Goal: Task Accomplishment & Management: Manage account settings

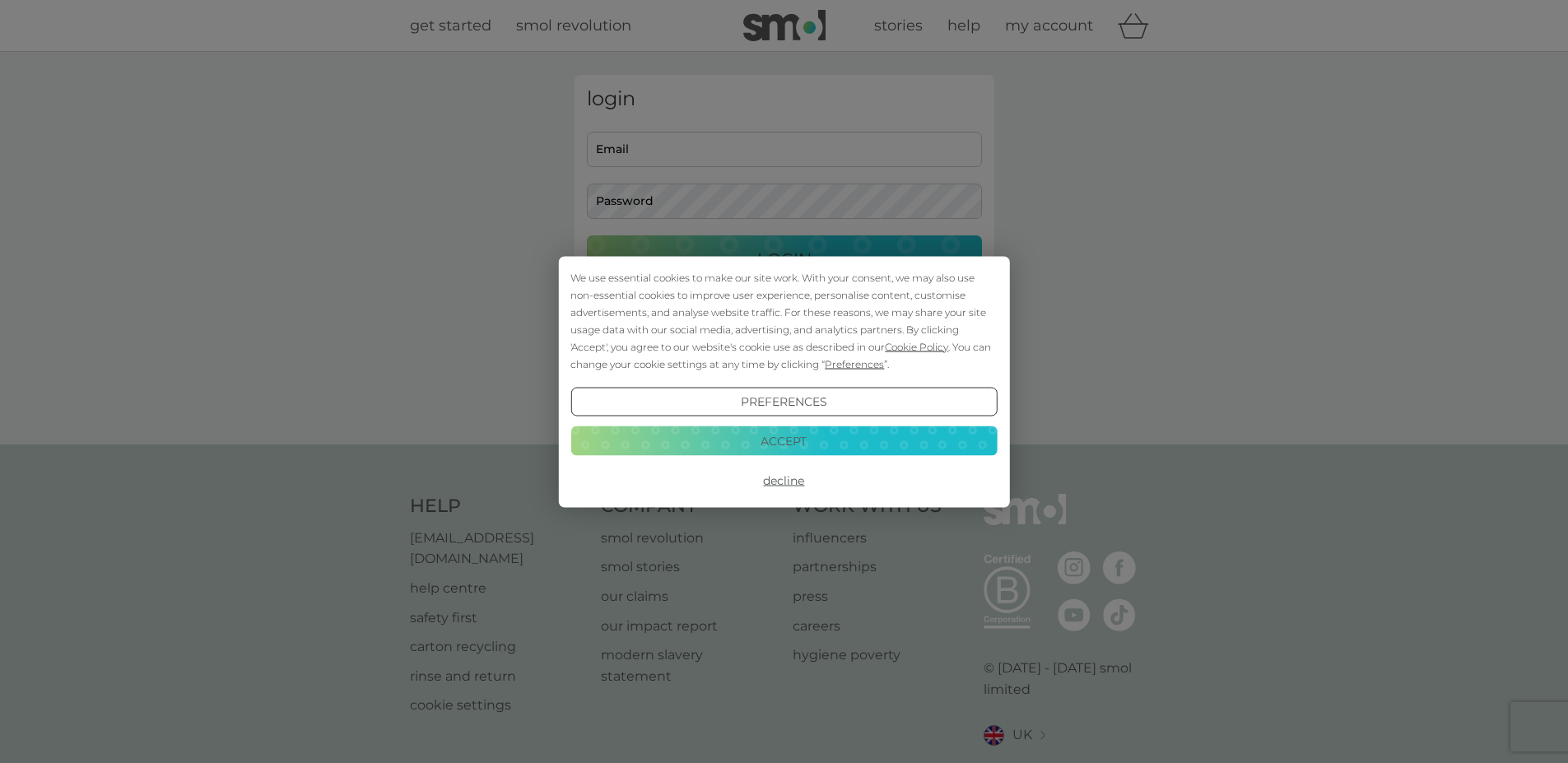
click at [778, 488] on button "Decline" at bounding box center [784, 481] width 426 height 30
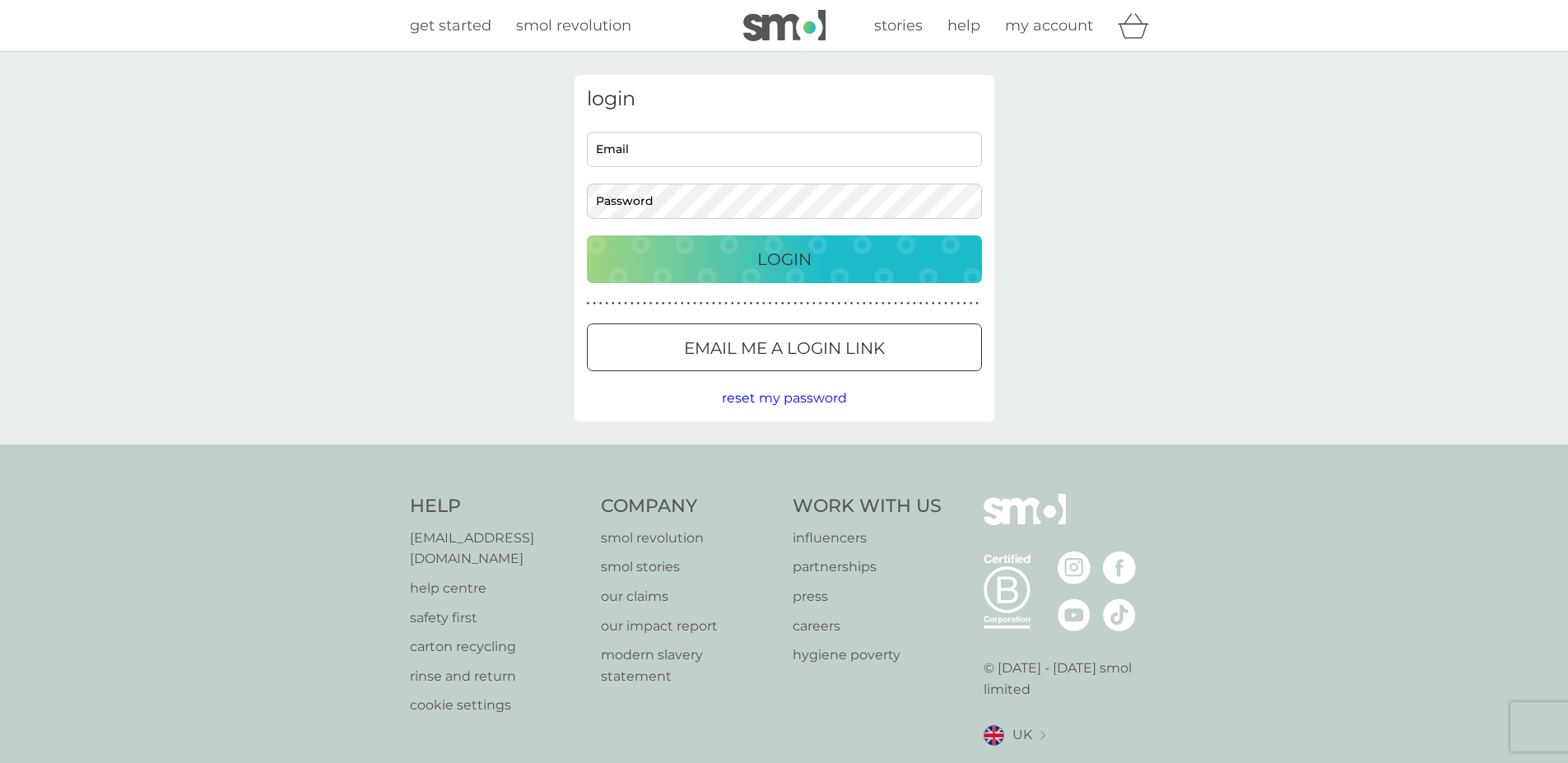
type input "sephallen@gmail.com"
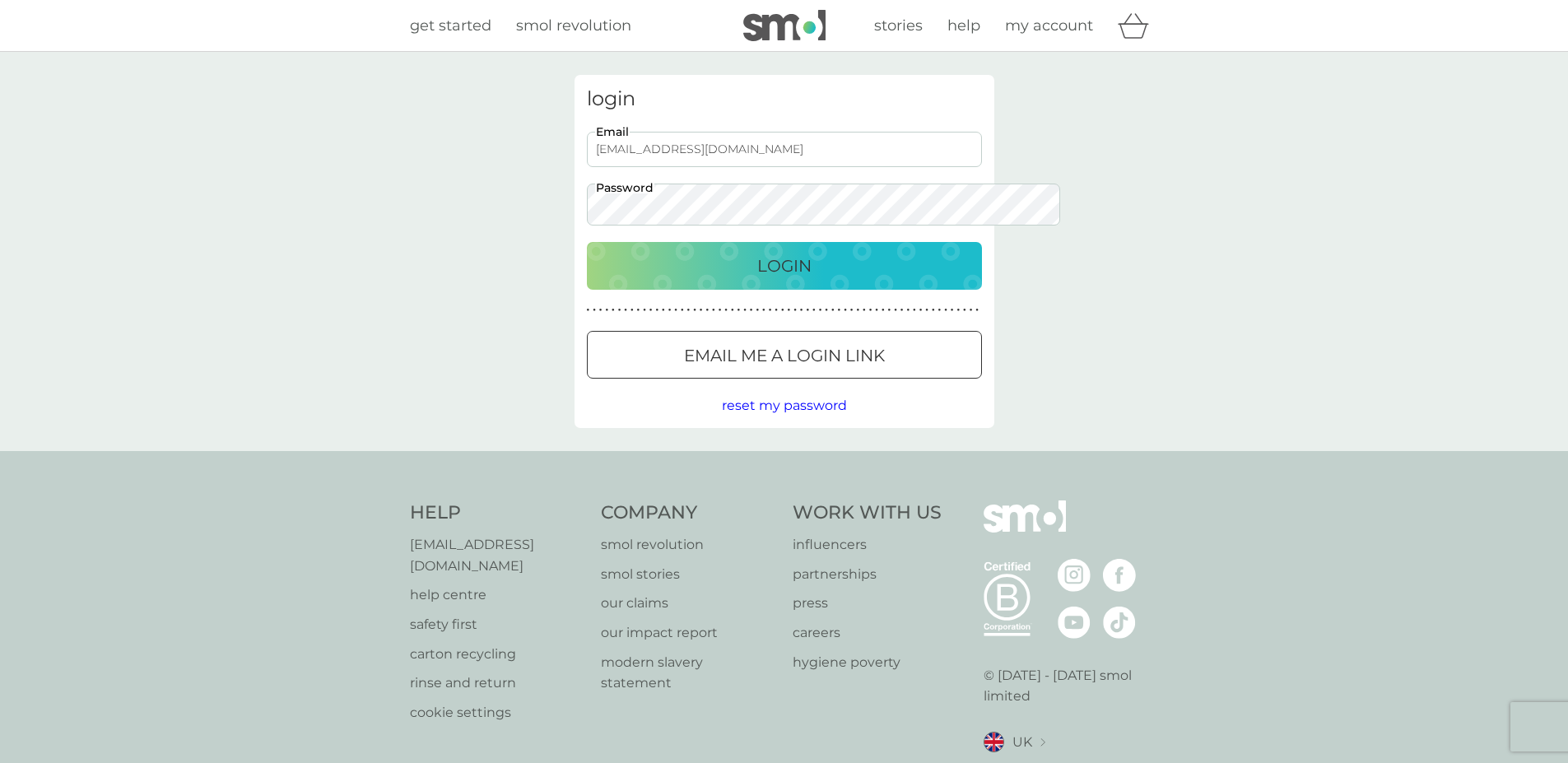
click at [849, 253] on div "Login" at bounding box center [784, 266] width 362 height 26
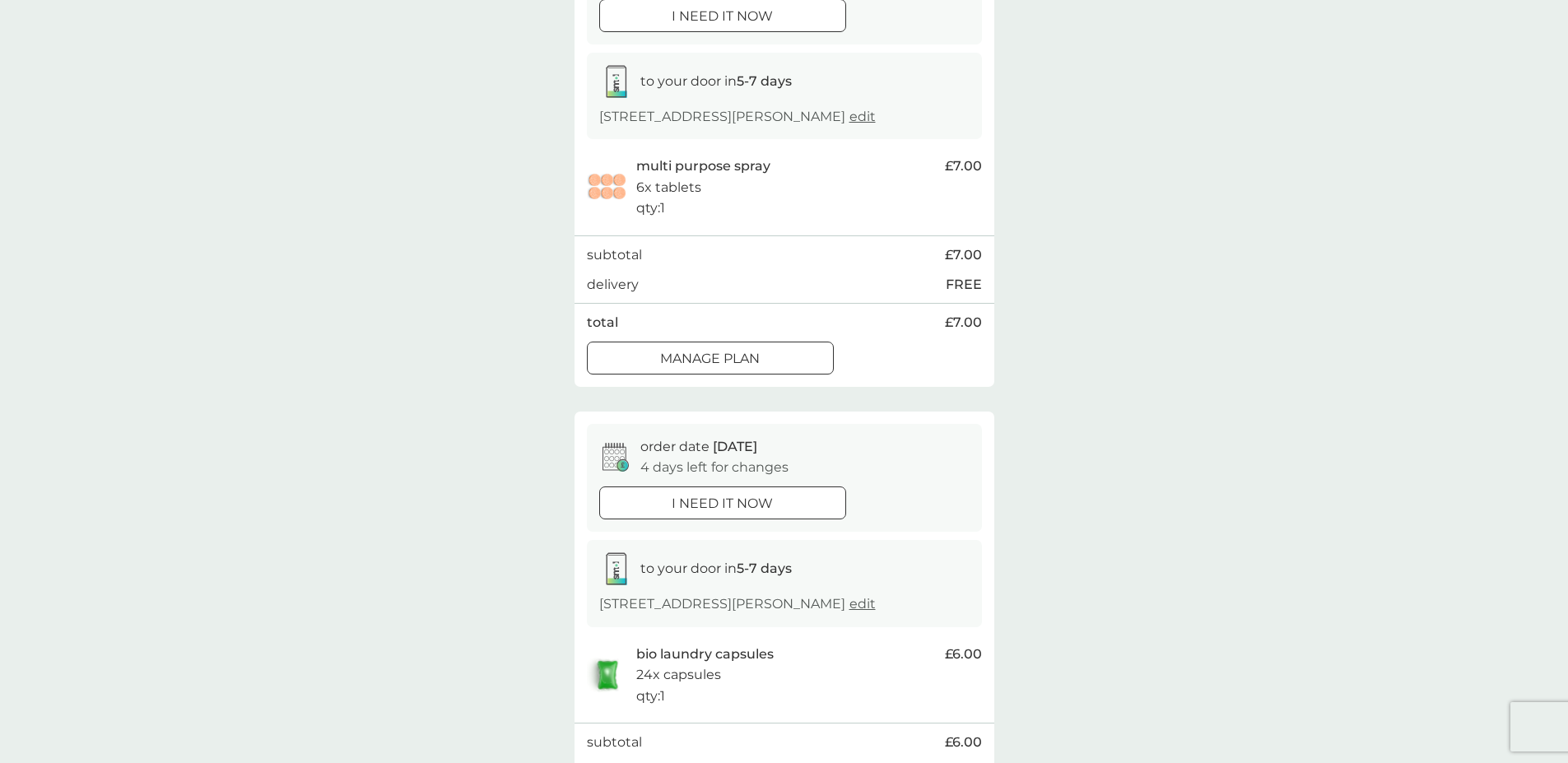
scroll to position [197, 0]
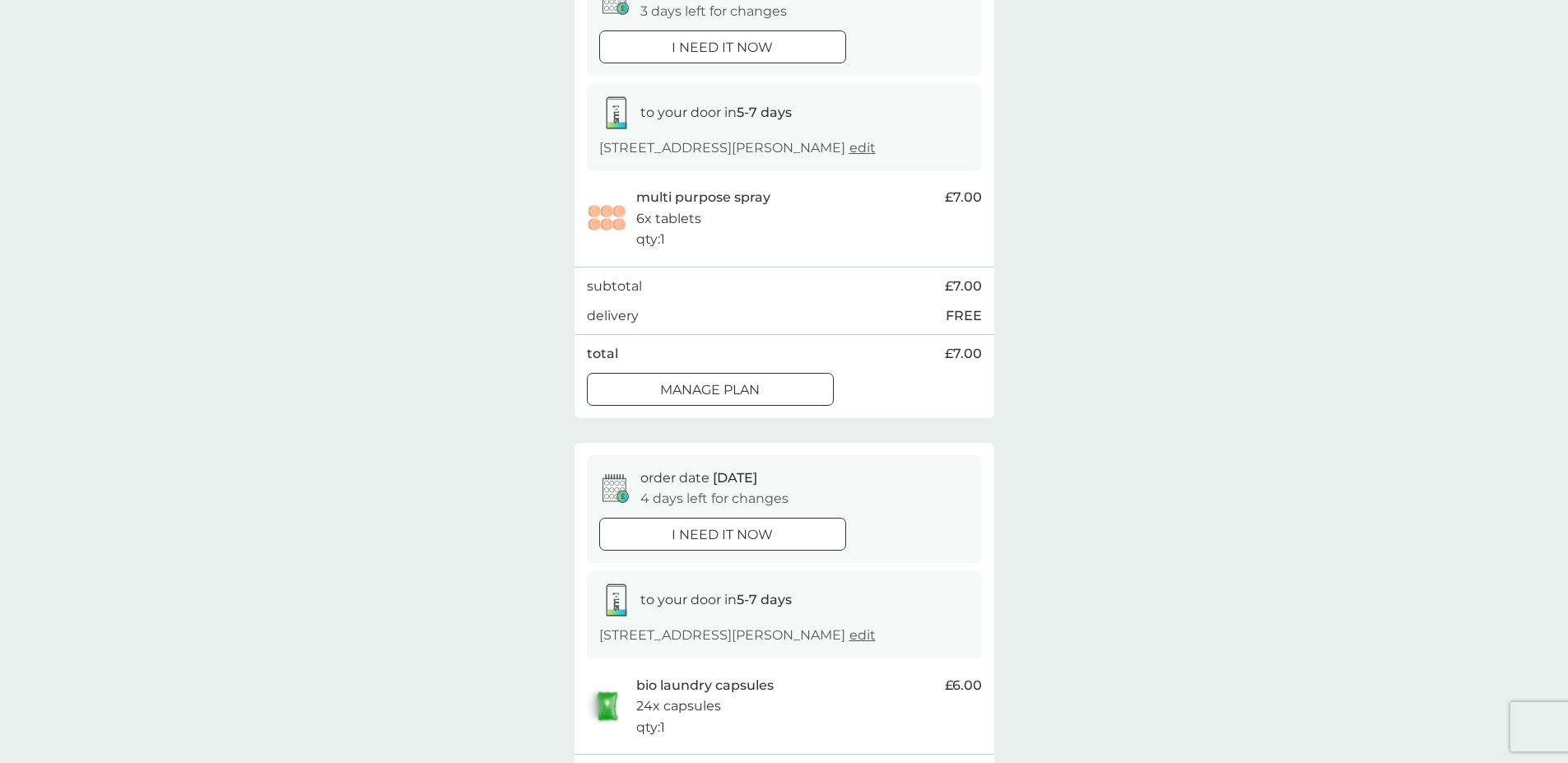
click at [689, 390] on div at bounding box center [710, 390] width 59 height 18
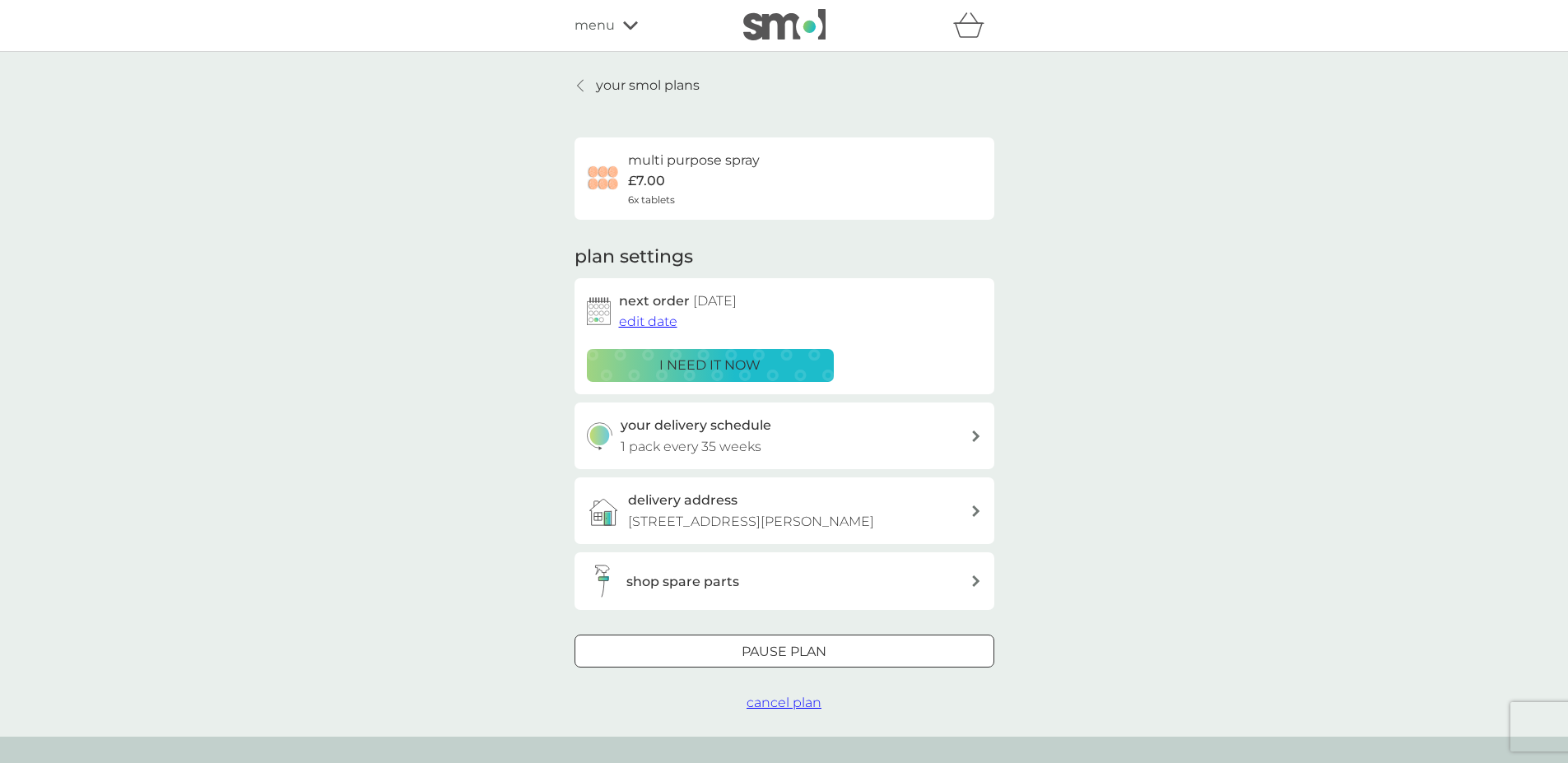
click at [811, 648] on div at bounding box center [784, 652] width 59 height 18
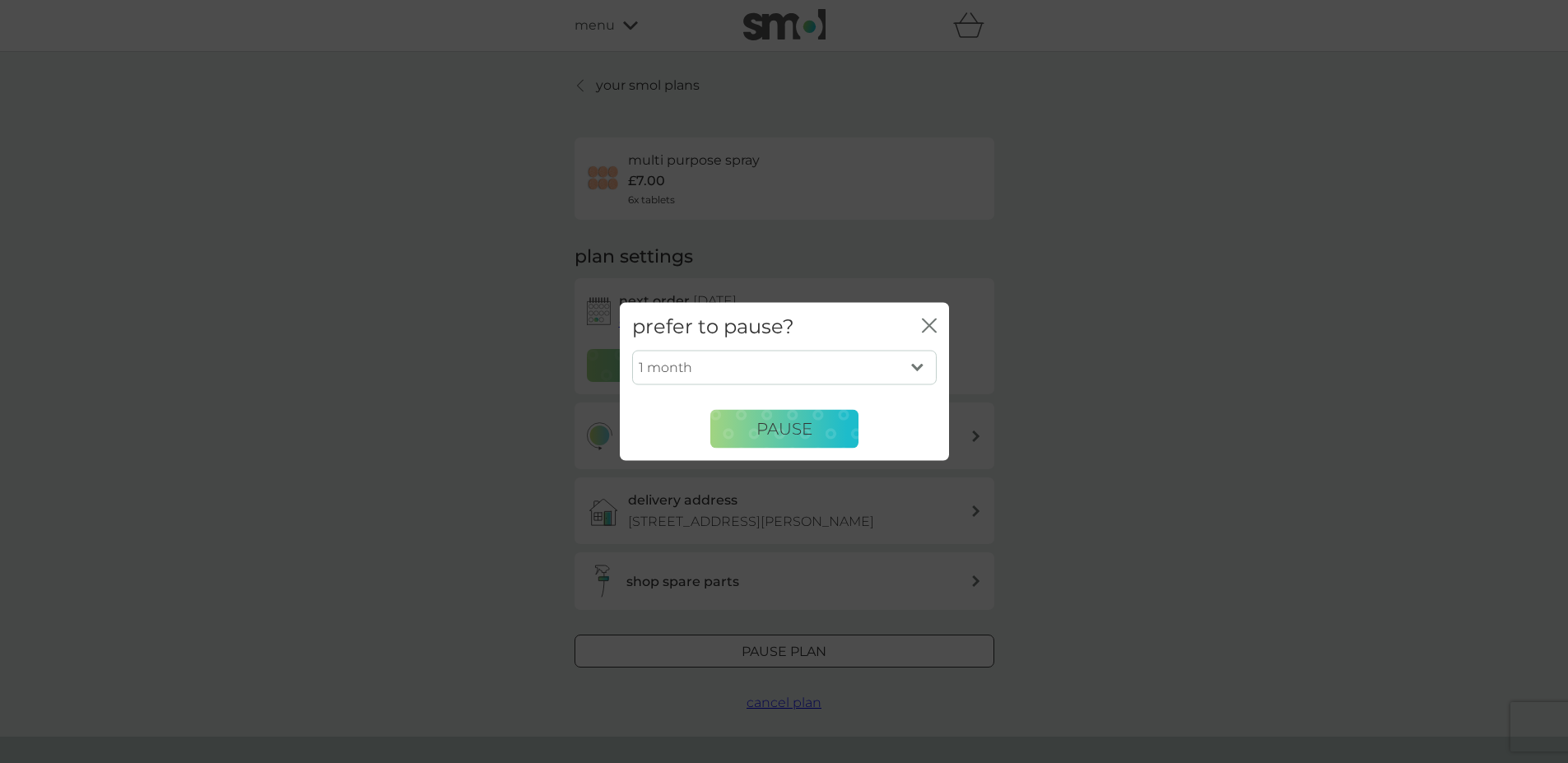
select select "6"
click at [632, 350] on select "1 month 2 months 3 months 4 months 5 months 6 months" at bounding box center [784, 367] width 305 height 34
click at [787, 434] on span "Pause" at bounding box center [784, 429] width 56 height 19
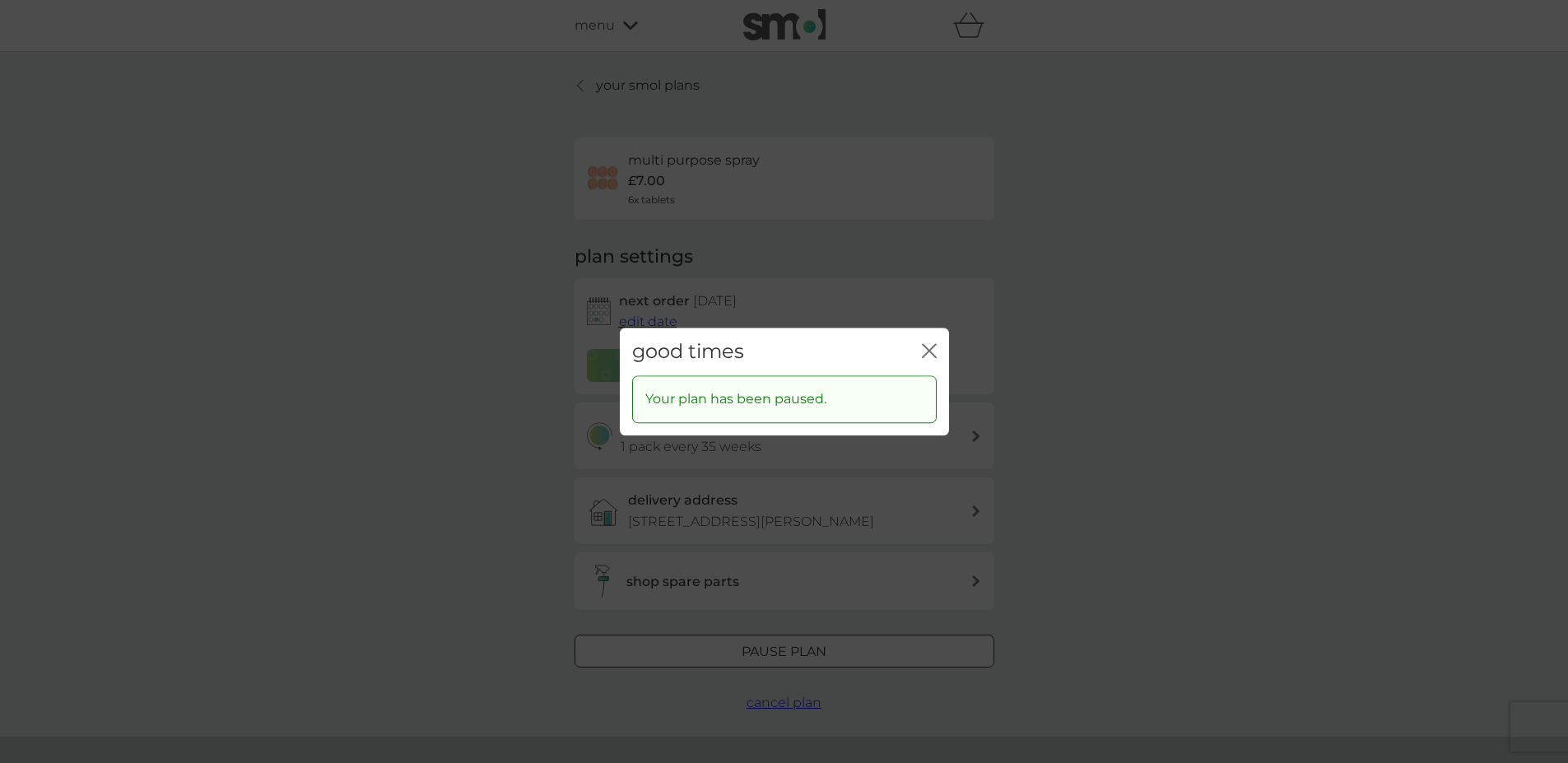
click at [926, 349] on icon "close" at bounding box center [929, 350] width 15 height 15
